Goal: Obtain resource: Obtain resource

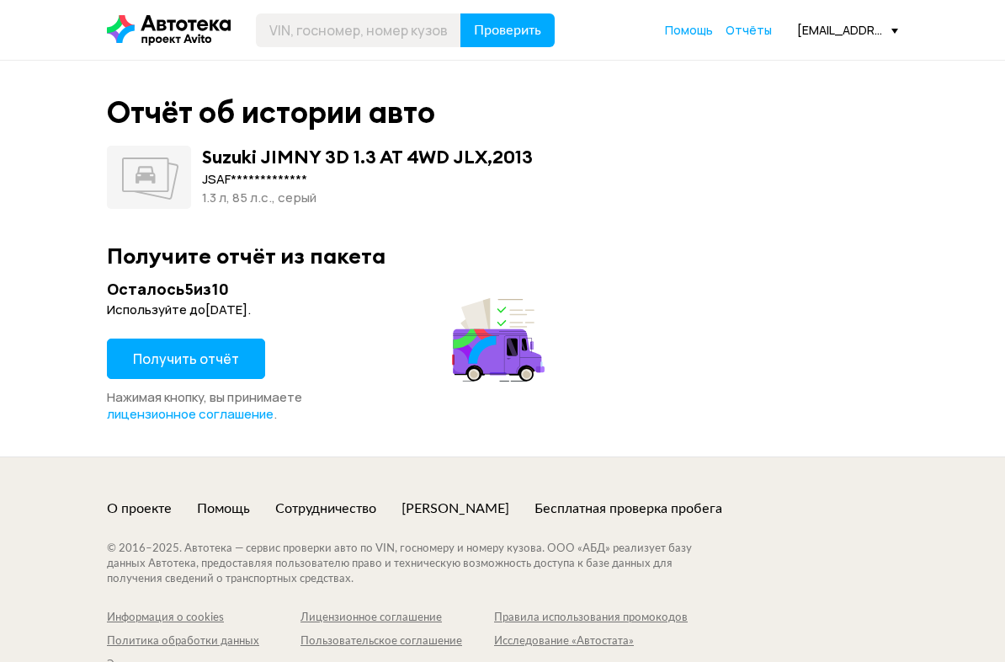
click at [249, 362] on button "Получить отчёт" at bounding box center [186, 358] width 158 height 40
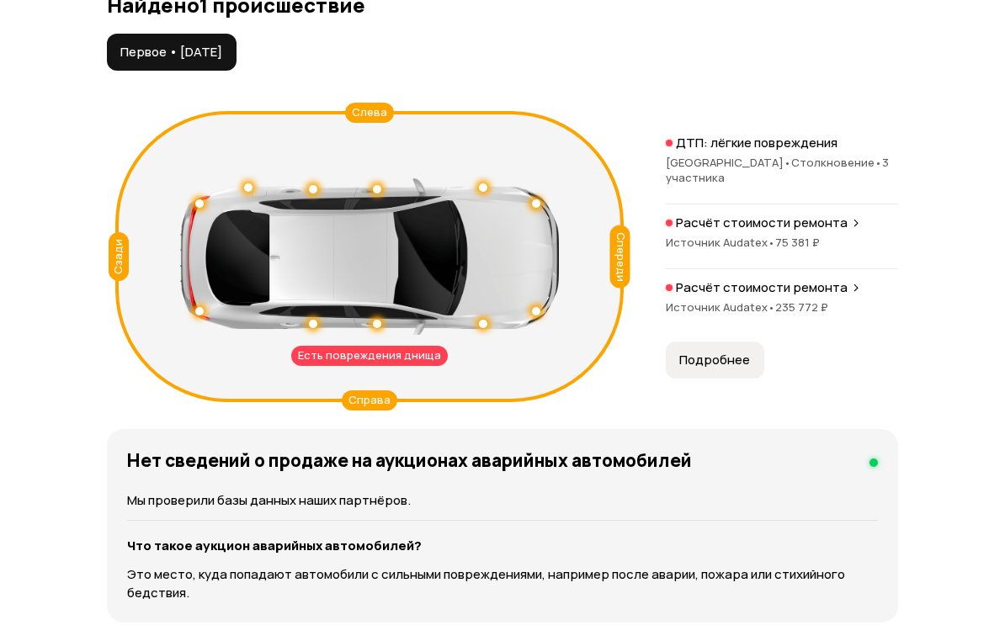
scroll to position [1837, 0]
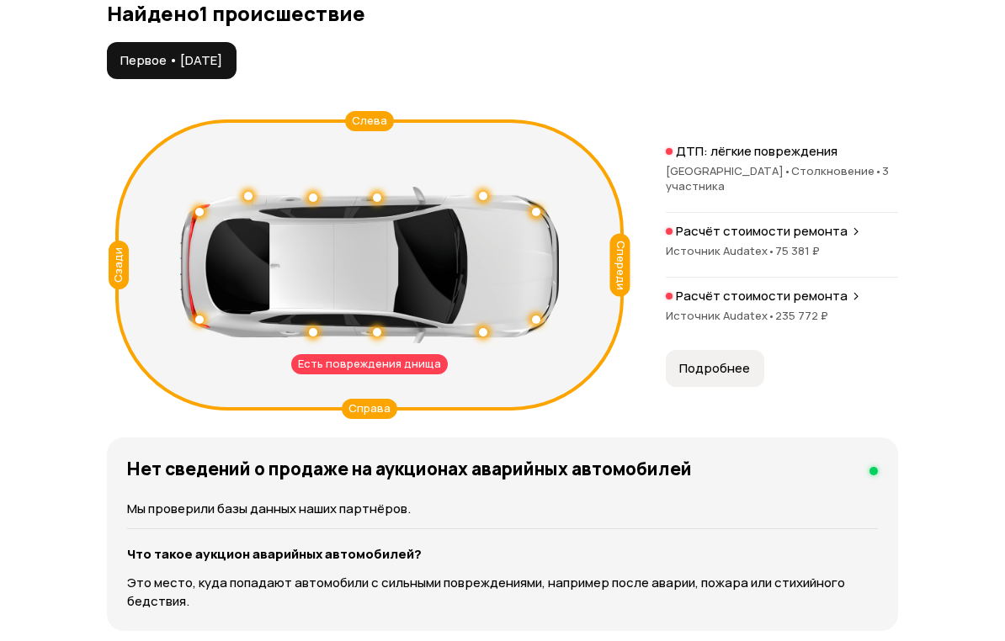
click at [701, 361] on span "Подробнее" at bounding box center [714, 369] width 71 height 17
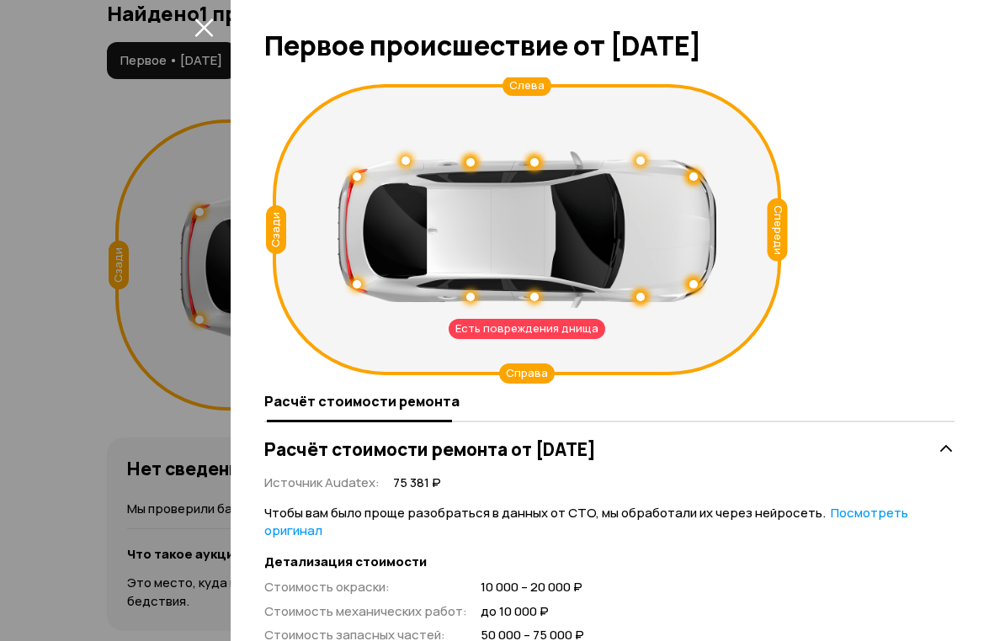
scroll to position [0, 0]
click at [207, 28] on icon "закрыть" at bounding box center [203, 27] width 19 height 19
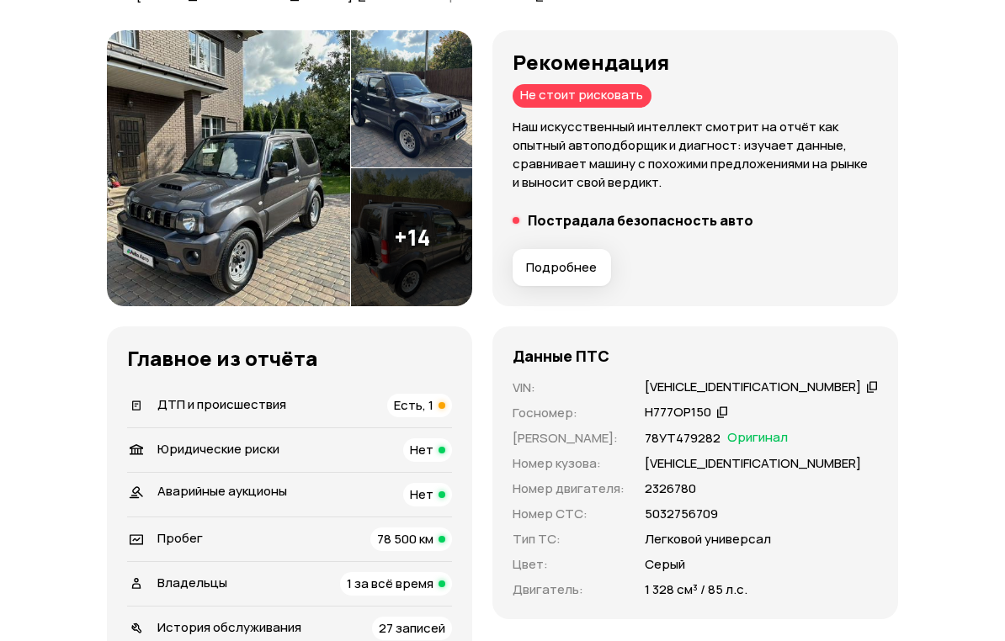
scroll to position [196, 0]
click at [417, 247] on img at bounding box center [411, 237] width 121 height 138
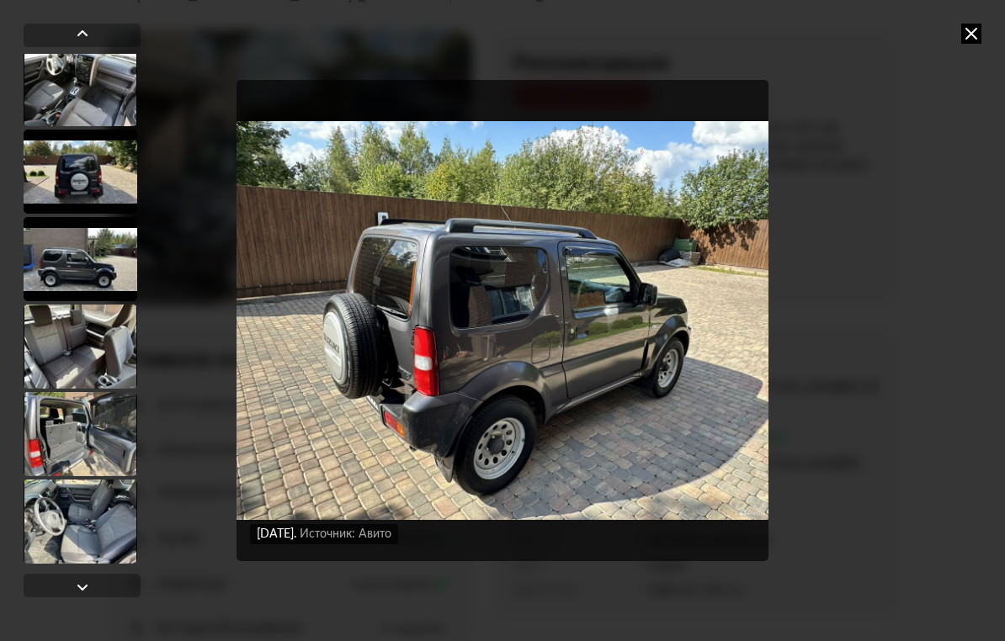
scroll to position [976, 0]
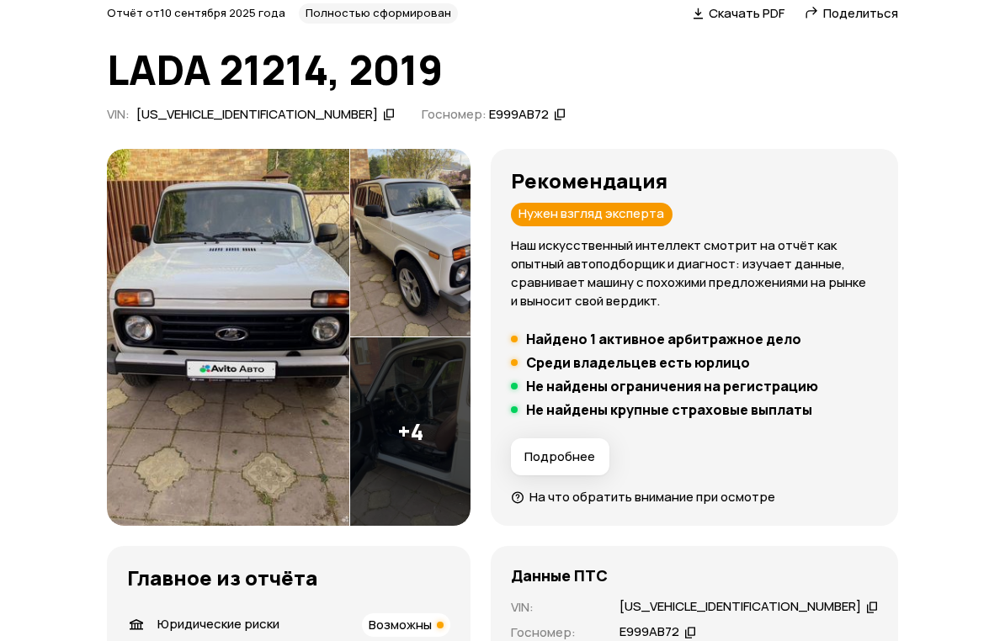
scroll to position [77, 0]
click at [321, 399] on img at bounding box center [228, 338] width 242 height 378
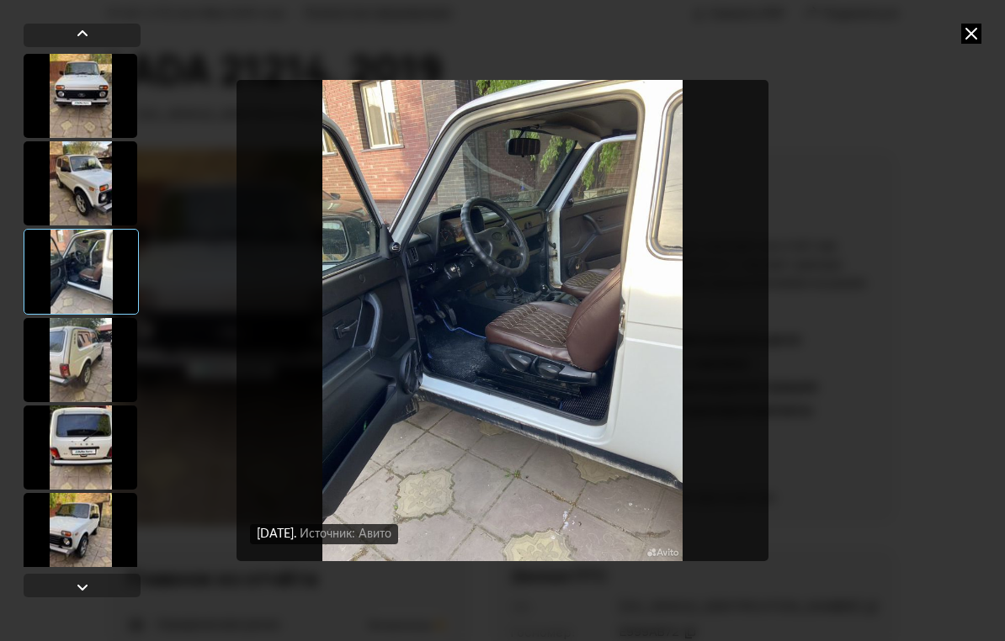
click at [104, 359] on div at bounding box center [81, 360] width 114 height 84
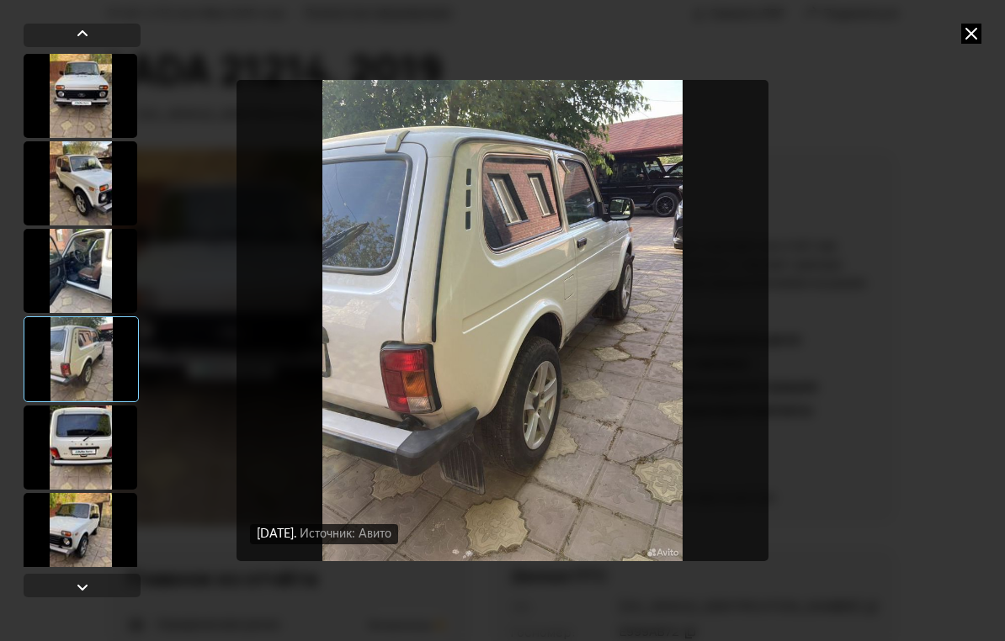
click at [104, 455] on div at bounding box center [81, 448] width 114 height 84
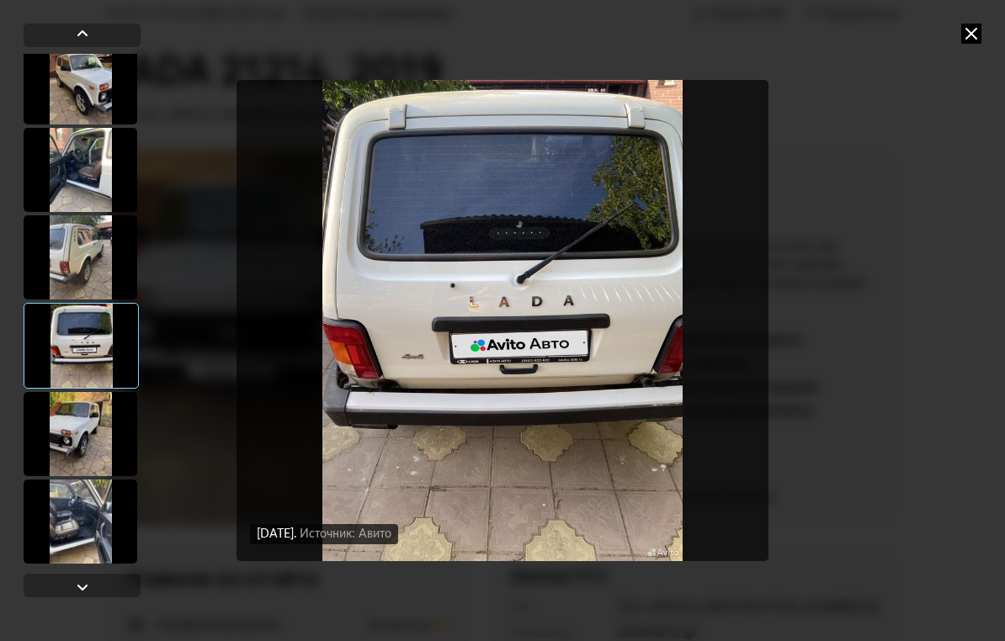
scroll to position [101, 0]
click at [65, 440] on div at bounding box center [81, 434] width 114 height 84
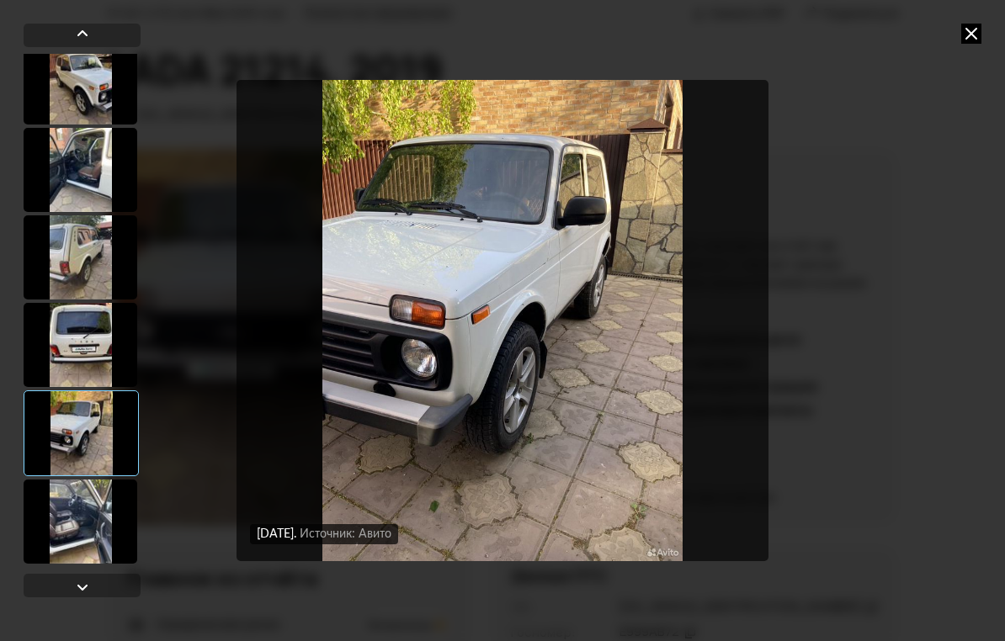
click at [66, 525] on div at bounding box center [81, 522] width 114 height 84
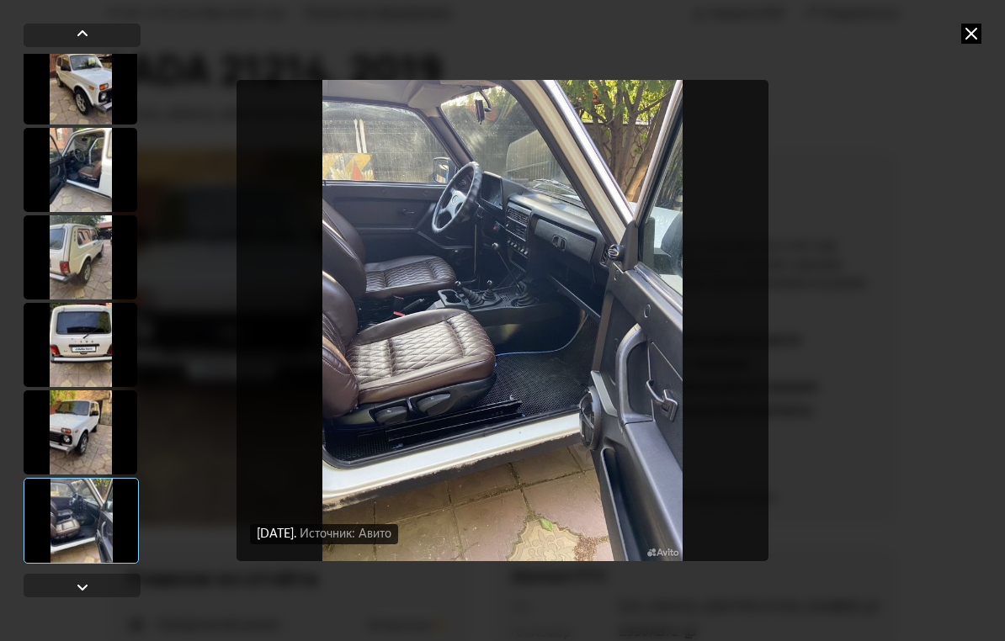
click at [962, 41] on icon at bounding box center [971, 34] width 20 height 20
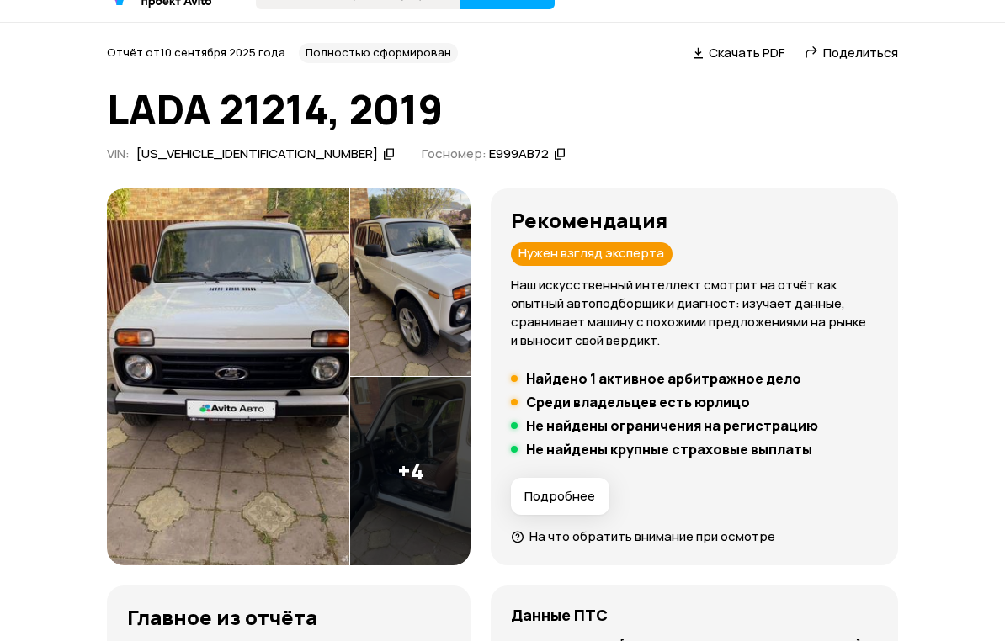
scroll to position [0, 0]
